Goal: Information Seeking & Learning: Learn about a topic

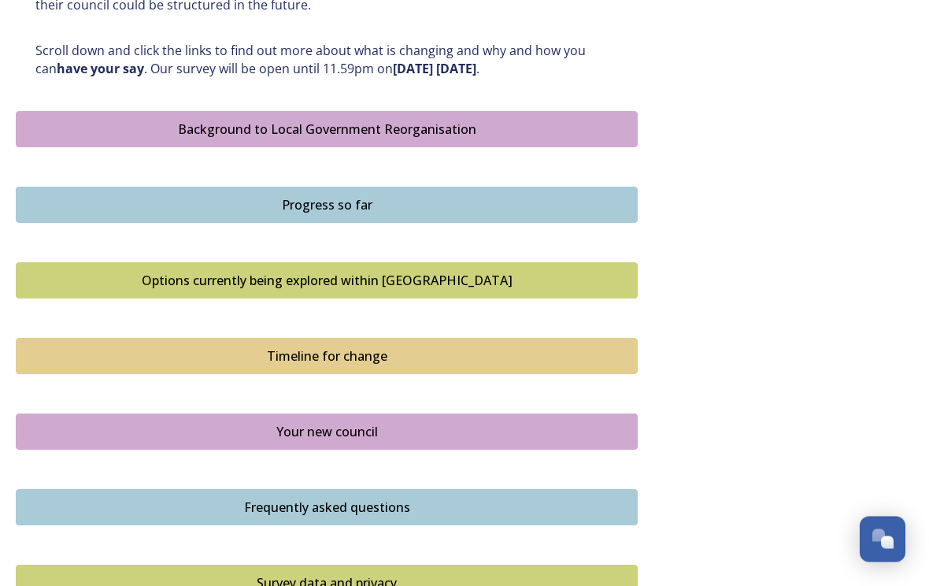
scroll to position [858, 0]
click at [135, 123] on div "Background to Local Government Reorganisation" at bounding box center [326, 129] width 605 height 19
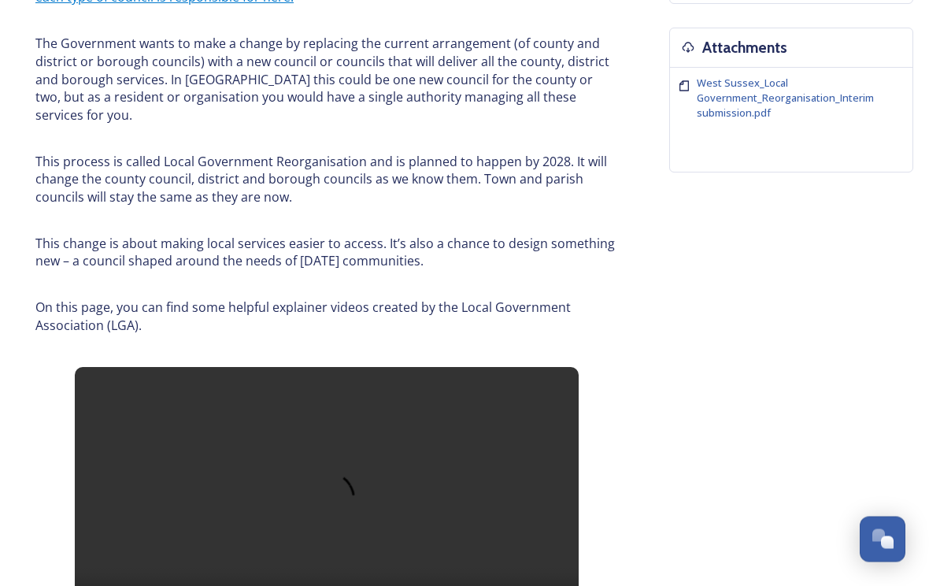
scroll to position [608, 0]
click at [843, 435] on div "Background to Local Government Reorganisation In [GEOGRAPHIC_DATA], we have a l…" at bounding box center [465, 511] width 898 height 1996
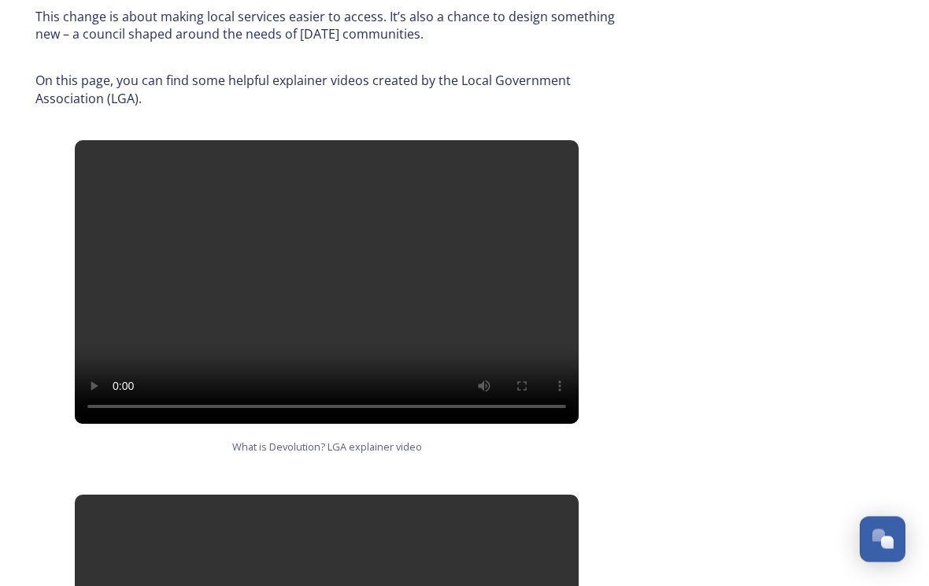
scroll to position [805, 0]
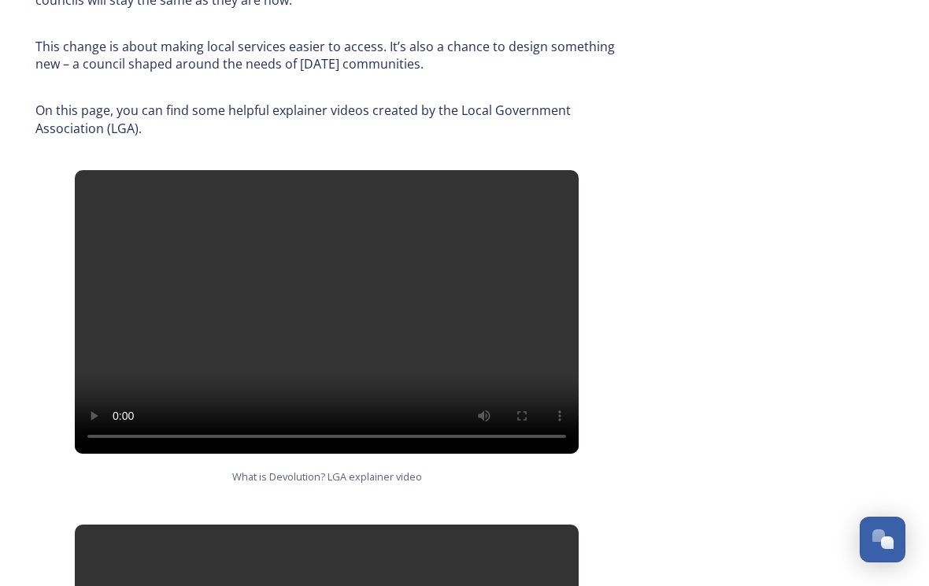
click at [890, 415] on div "Background to Local Government Reorganisation In [GEOGRAPHIC_DATA], we have a l…" at bounding box center [465, 314] width 898 height 1996
click at [336, 282] on video at bounding box center [327, 312] width 504 height 284
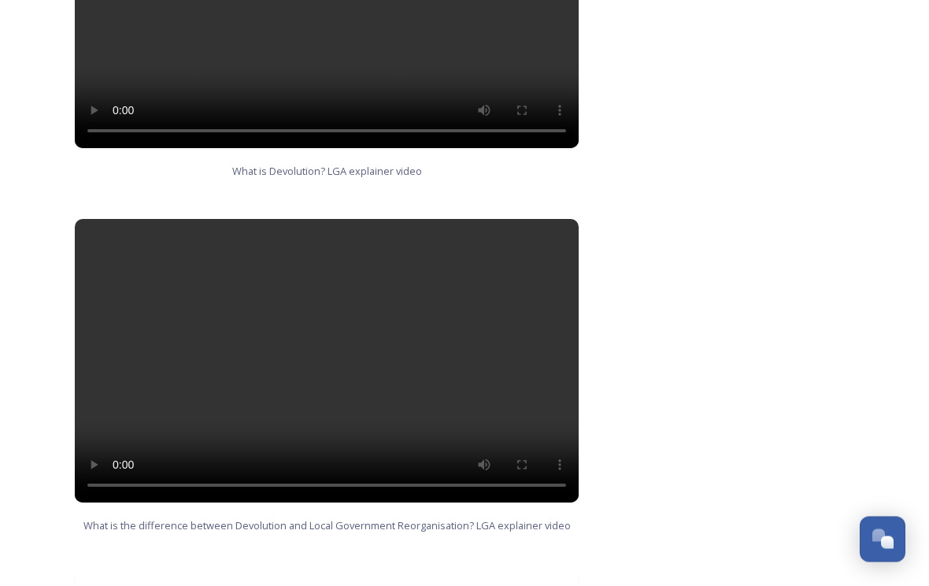
scroll to position [1110, 0]
click at [336, 328] on video at bounding box center [327, 361] width 504 height 284
click at [361, 350] on video at bounding box center [327, 361] width 504 height 284
click at [331, 327] on video at bounding box center [327, 361] width 504 height 284
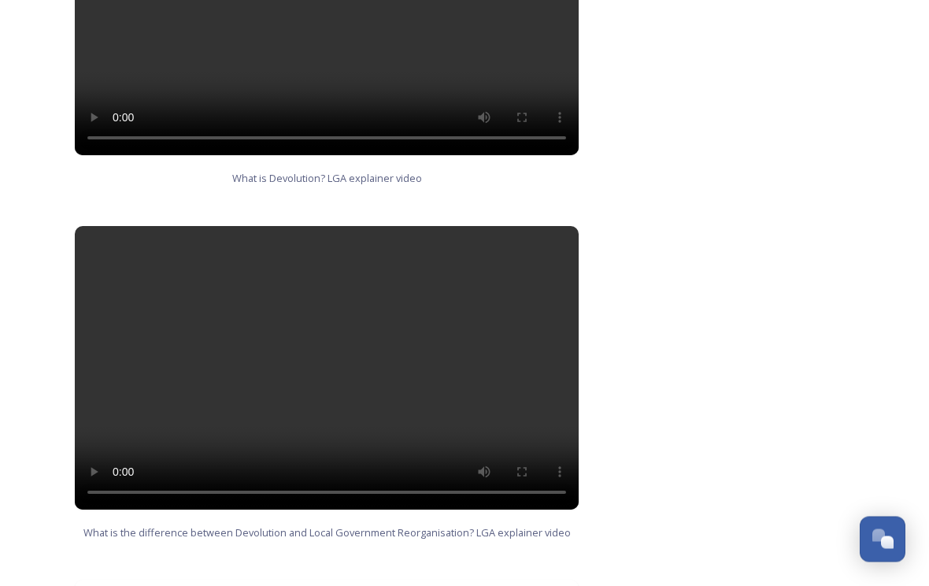
scroll to position [1099, 0]
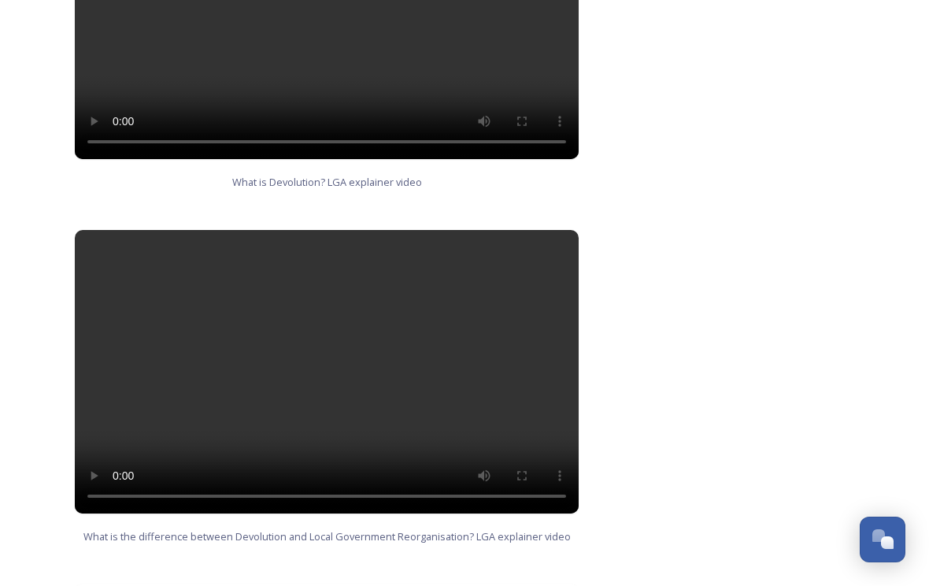
click at [568, 230] on video at bounding box center [327, 372] width 504 height 284
click at [558, 230] on video at bounding box center [327, 372] width 504 height 284
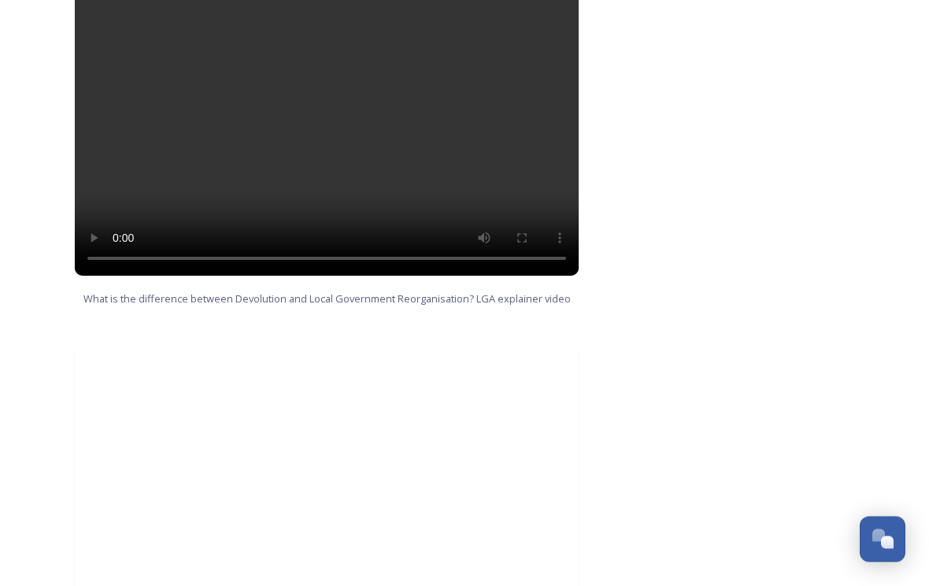
scroll to position [1337, 0]
click at [331, 97] on video at bounding box center [327, 134] width 504 height 284
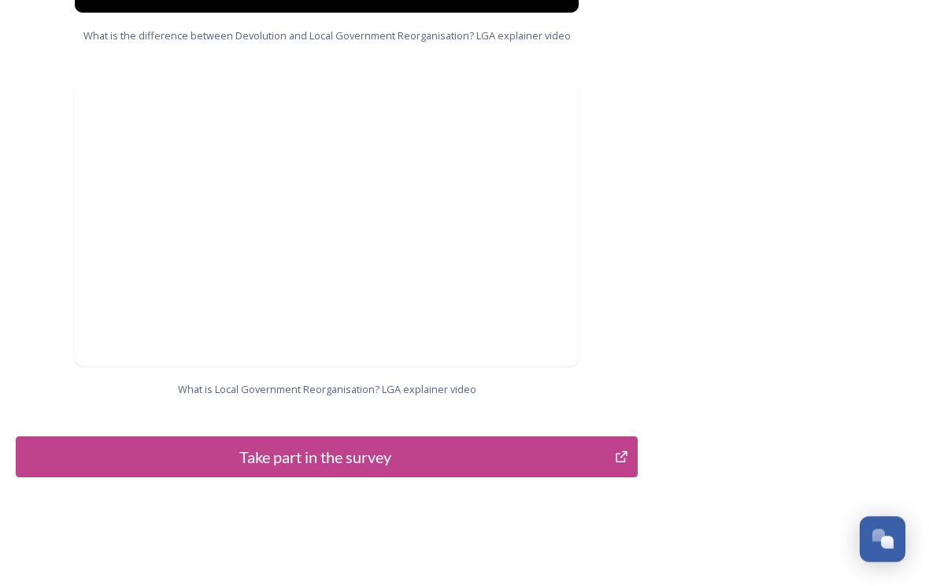
scroll to position [1603, 0]
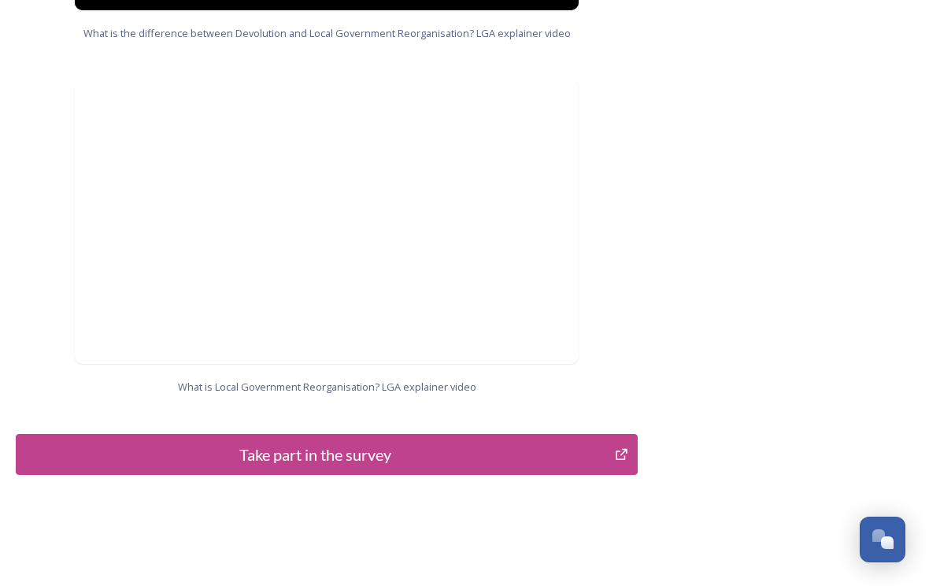
click at [93, 354] on div "What is Local Government Reorganisation? LGA explainer video" at bounding box center [327, 237] width 622 height 314
